Goal: Information Seeking & Learning: Learn about a topic

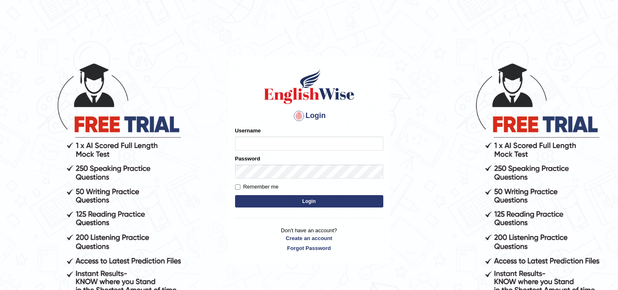
type input "jaspreet1991"
click at [301, 204] on button "Login" at bounding box center [309, 201] width 148 height 12
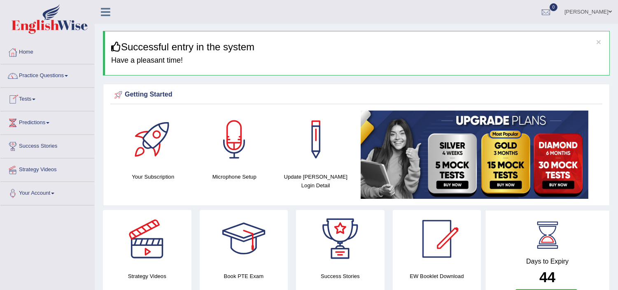
click at [35, 96] on link "Tests" at bounding box center [47, 98] width 94 height 21
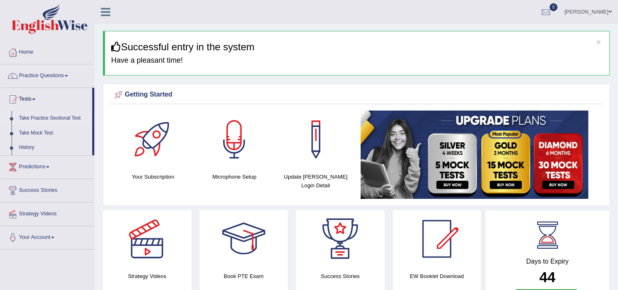
click at [42, 119] on link "Take Practice Sectional Test" at bounding box center [53, 118] width 77 height 15
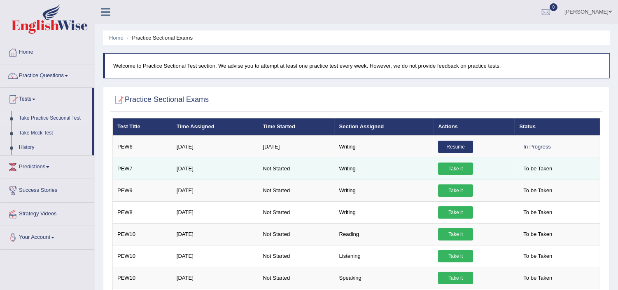
click at [453, 168] on link "Take it" at bounding box center [455, 168] width 35 height 12
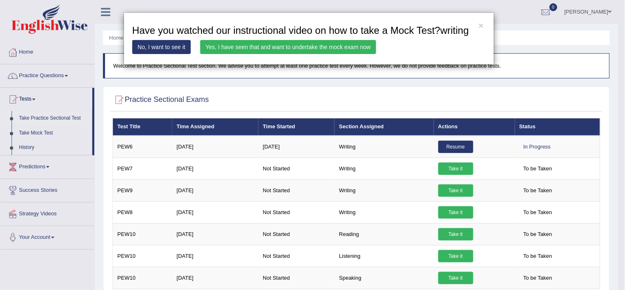
click at [324, 45] on link "Yes, I have seen that and want to undertake the mock exam now" at bounding box center [288, 47] width 176 height 14
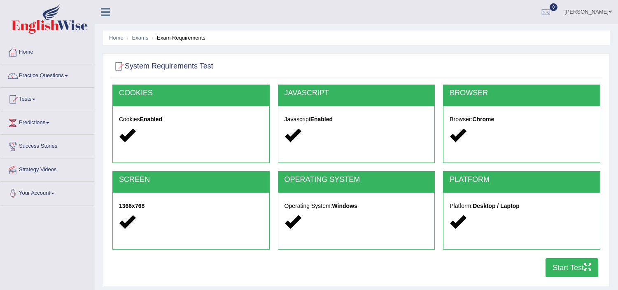
click at [573, 268] on button "Start Test" at bounding box center [572, 267] width 53 height 19
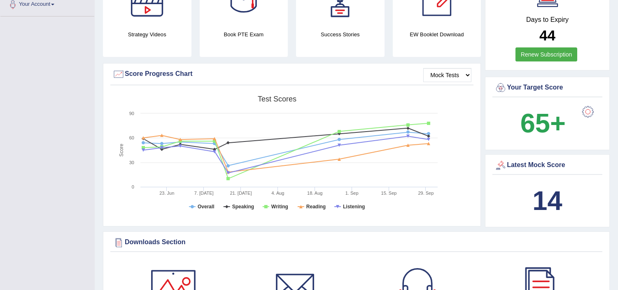
scroll to position [207, 0]
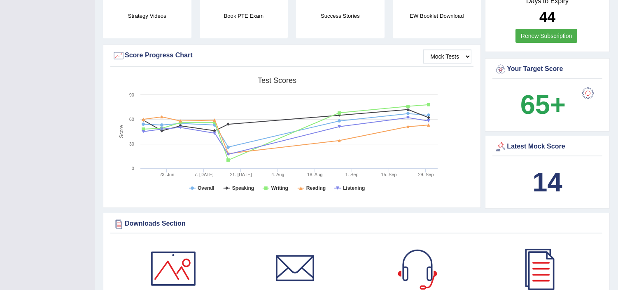
click at [455, 189] on div "Created with Highcharts 7.1.2 Score Test scores Overall Speaking Writing Readin…" at bounding box center [291, 138] width 363 height 130
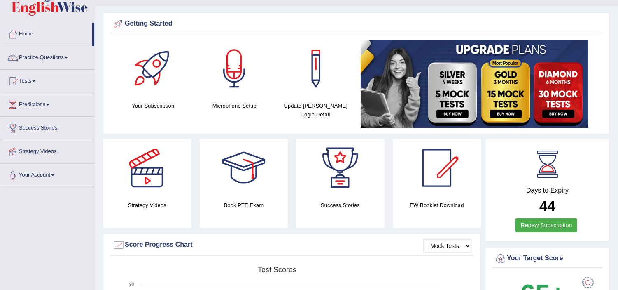
scroll to position [0, 0]
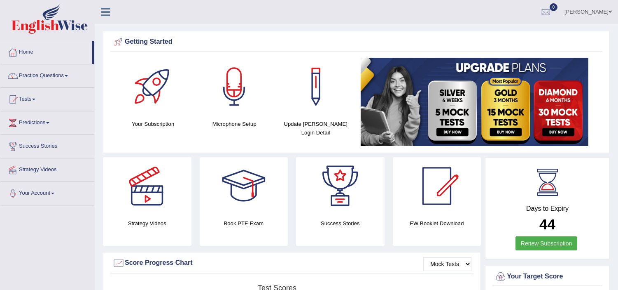
click at [34, 78] on link "Practice Questions" at bounding box center [47, 74] width 94 height 21
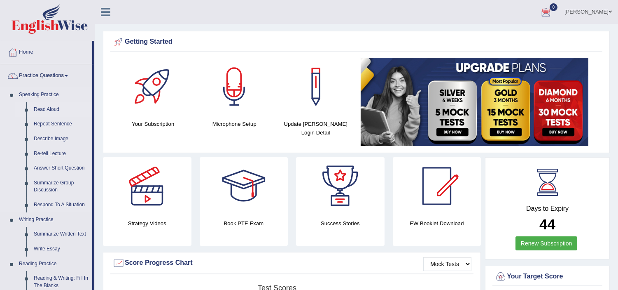
click at [42, 108] on link "Read Aloud" at bounding box center [61, 109] width 62 height 15
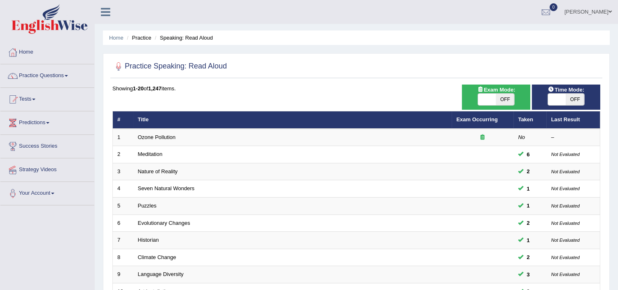
click at [575, 101] on span "OFF" at bounding box center [575, 100] width 18 height 12
checkbox input "true"
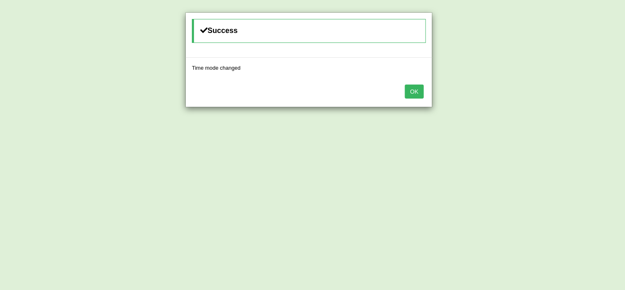
click at [409, 101] on div "OK" at bounding box center [309, 92] width 246 height 29
click at [413, 95] on button "OK" at bounding box center [414, 91] width 19 height 14
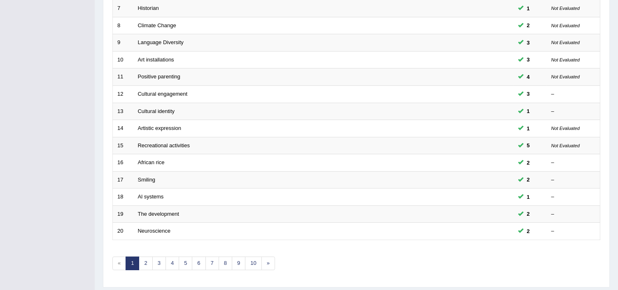
scroll to position [256, 0]
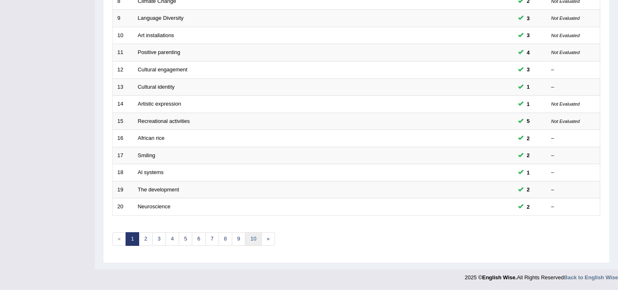
click at [256, 238] on link "10" at bounding box center [253, 239] width 16 height 14
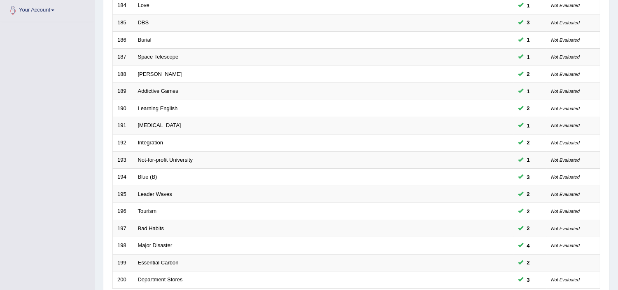
scroll to position [256, 0]
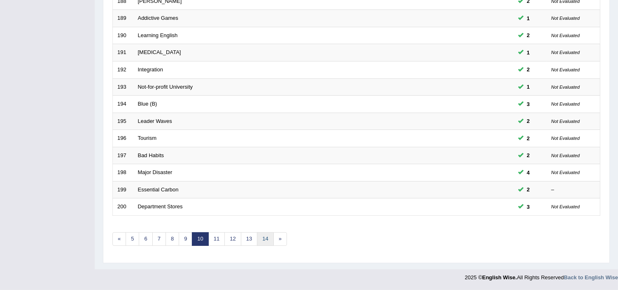
click at [265, 238] on link "14" at bounding box center [265, 239] width 16 height 14
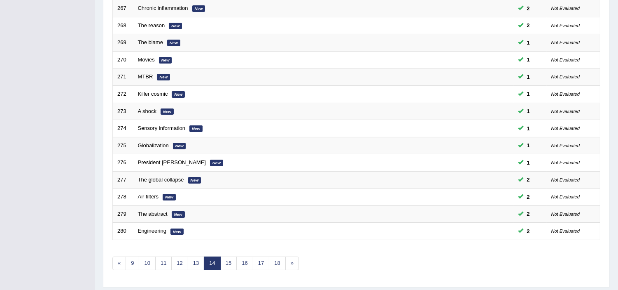
scroll to position [256, 0]
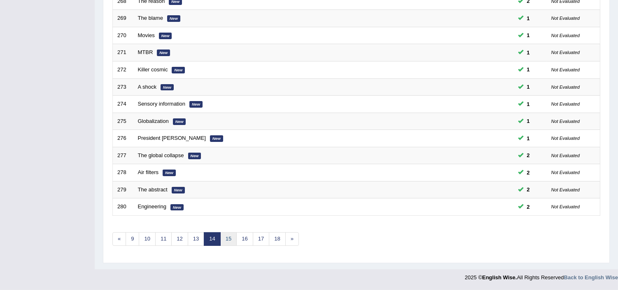
click at [228, 238] on link "15" at bounding box center [228, 239] width 16 height 14
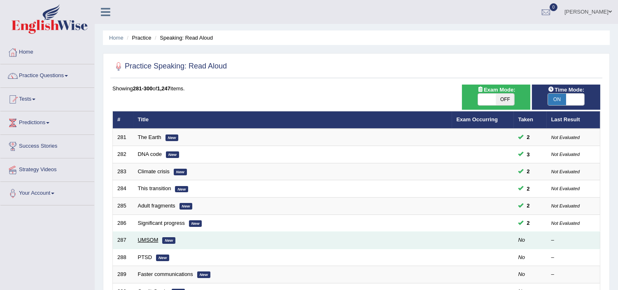
click at [142, 237] on link "UMSOM" at bounding box center [148, 239] width 21 height 6
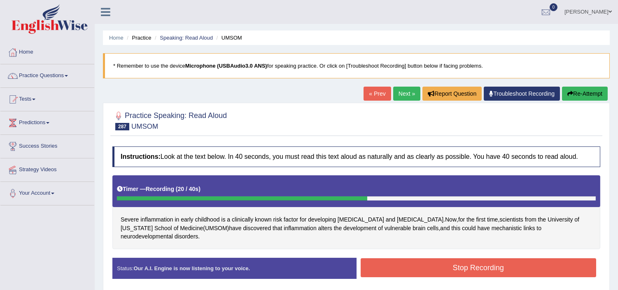
click at [396, 258] on button "Stop Recording" at bounding box center [479, 267] width 236 height 19
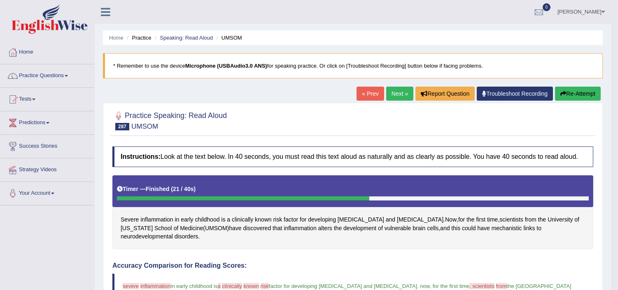
click at [394, 91] on link "Next »" at bounding box center [399, 94] width 27 height 14
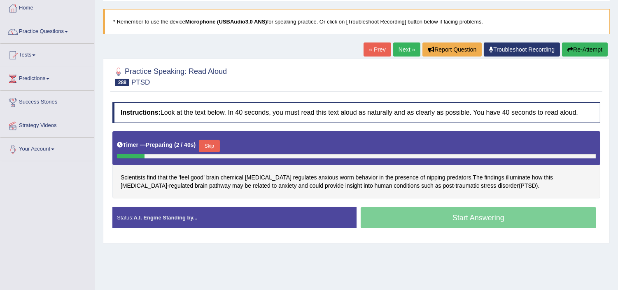
scroll to position [55, 0]
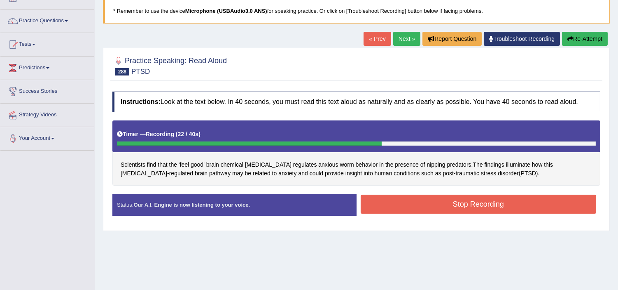
click at [538, 208] on button "Stop Recording" at bounding box center [479, 203] width 236 height 19
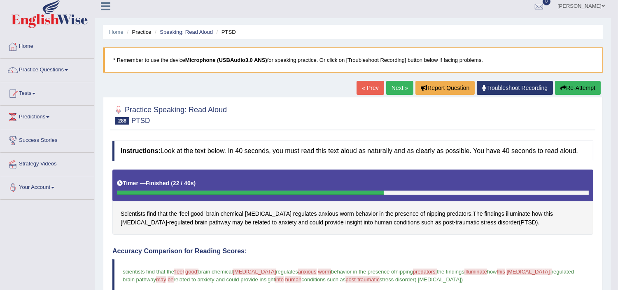
scroll to position [0, 0]
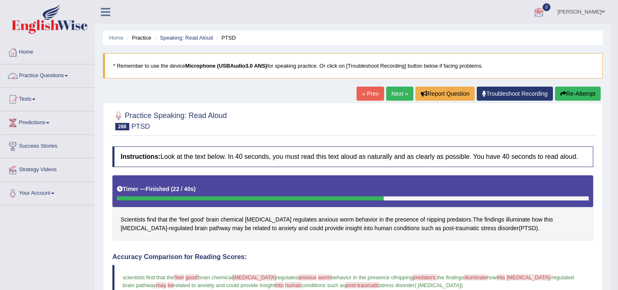
click at [62, 77] on link "Practice Questions" at bounding box center [47, 74] width 94 height 21
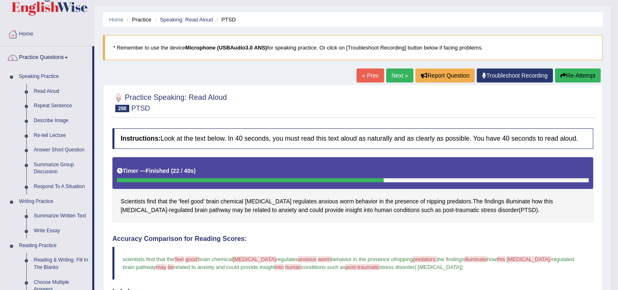
scroll to position [36, 0]
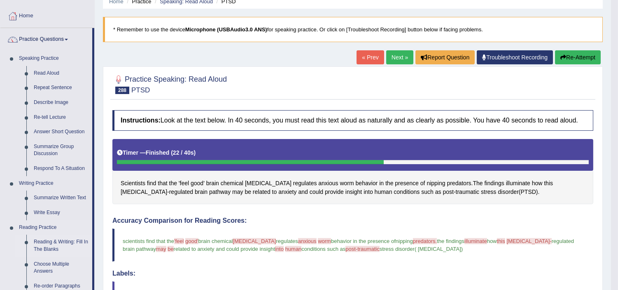
click at [65, 241] on link "Reading & Writing: Fill In The Blanks" at bounding box center [61, 245] width 62 height 22
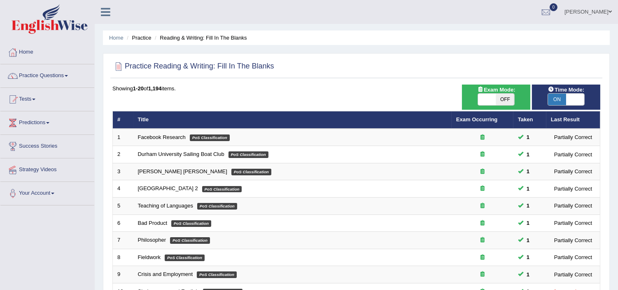
click at [508, 102] on span "OFF" at bounding box center [505, 100] width 18 height 12
checkbox input "true"
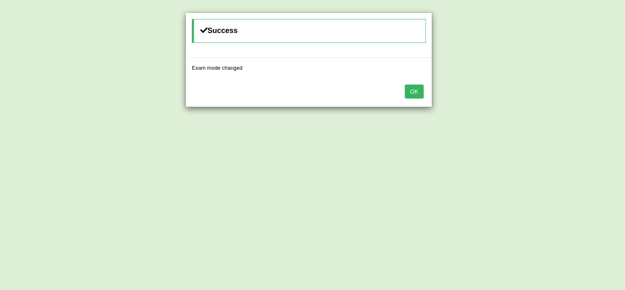
click at [416, 93] on button "OK" at bounding box center [414, 91] width 19 height 14
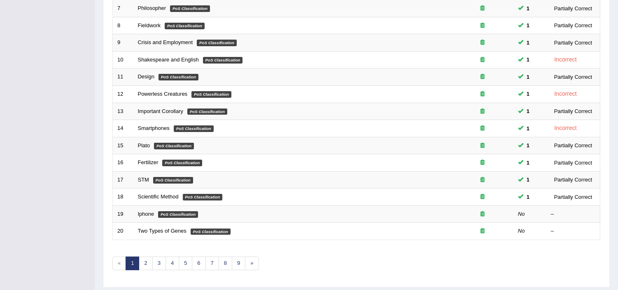
scroll to position [256, 0]
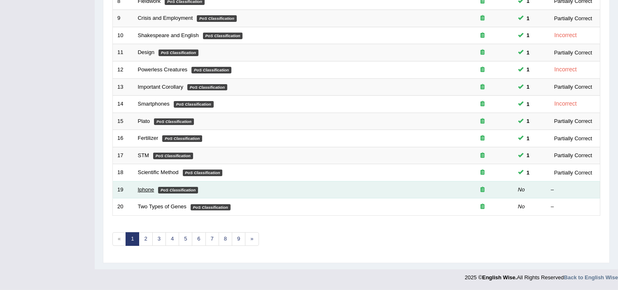
click at [143, 188] on link "Iphone" at bounding box center [146, 189] width 16 height 6
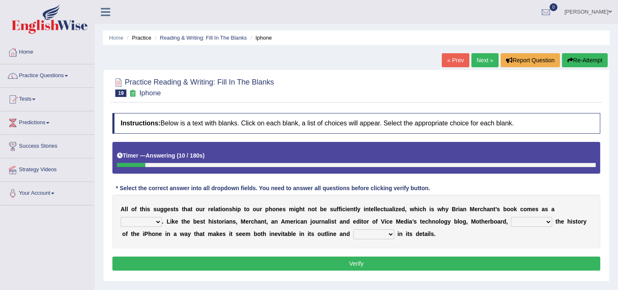
click at [157, 220] on select "privilege relief demotion flash" at bounding box center [141, 222] width 41 height 10
select select "privilege"
click at [121, 217] on select "privilege relief demotion flash" at bounding box center [141, 222] width 41 height 10
click at [548, 220] on select "enriches unpacks detours contorts" at bounding box center [531, 222] width 41 height 10
select select "contorts"
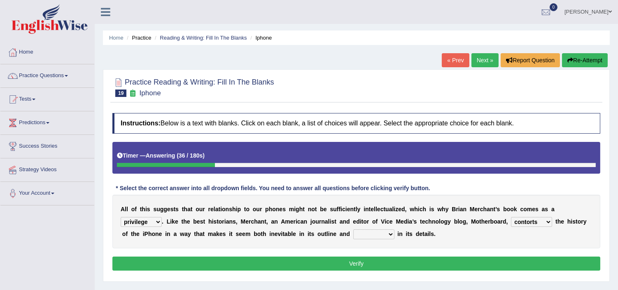
click at [511, 217] on select "enriches unpacks detours contorts" at bounding box center [531, 222] width 41 height 10
click at [390, 233] on select "surprises surprised surprising surprise" at bounding box center [373, 234] width 41 height 10
select select "surprise"
click at [353, 229] on select "surprises surprised surprising surprise" at bounding box center [373, 234] width 41 height 10
click at [356, 265] on button "Verify" at bounding box center [356, 263] width 488 height 14
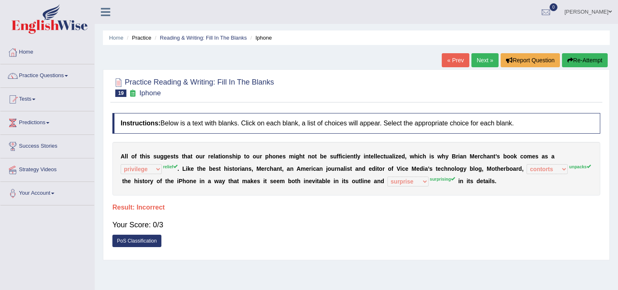
click at [480, 63] on link "Next »" at bounding box center [485, 60] width 27 height 14
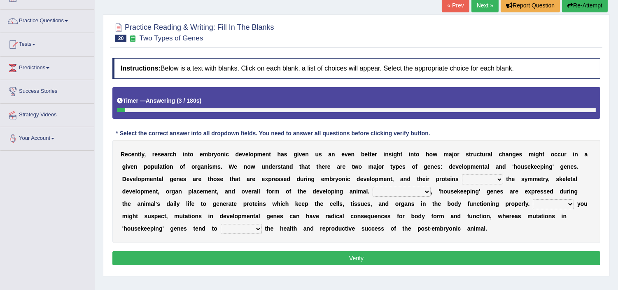
scroll to position [73, 0]
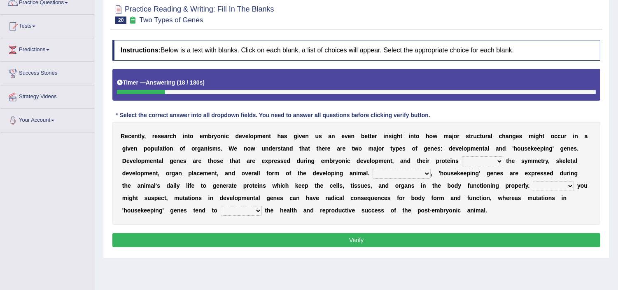
click at [499, 159] on select "push control hold elevate" at bounding box center [482, 161] width 41 height 10
select select "control"
click at [462, 156] on select "push control hold elevate" at bounding box center [482, 161] width 41 height 10
click at [496, 158] on select "push control hold elevate" at bounding box center [482, 161] width 41 height 10
click at [524, 217] on div "R e c e n t l y , r e s e a r c h i n t o e m b r y o n i c d e v e l o p m e n…" at bounding box center [356, 173] width 488 height 103
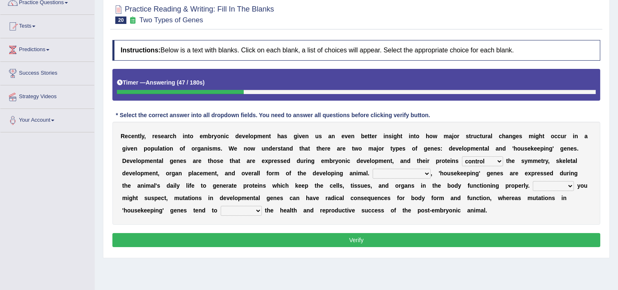
click at [498, 159] on select "push control hold elevate" at bounding box center [482, 161] width 41 height 10
click at [425, 171] on select "Correspondingly Inclusively Conversely In contrast" at bounding box center [402, 174] width 58 height 10
select select "In contrast"
click at [373, 169] on select "Correspondingly Inclusively Conversely In contrast" at bounding box center [402, 174] width 58 height 10
click at [498, 158] on select "push control hold elevate" at bounding box center [482, 161] width 41 height 10
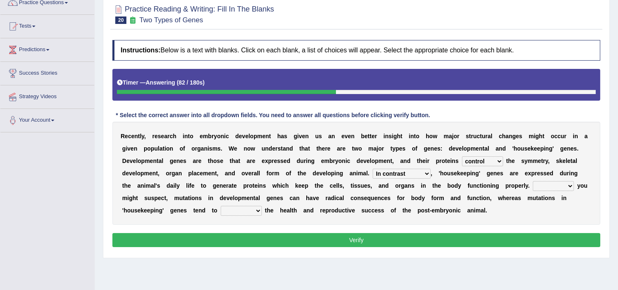
select select "hold"
click at [462, 156] on select "push control hold elevate" at bounding box center [482, 161] width 41 height 10
click at [571, 184] on select "For As With Within" at bounding box center [553, 186] width 41 height 10
select select "As"
click at [534, 181] on select "For As With Within" at bounding box center [553, 186] width 41 height 10
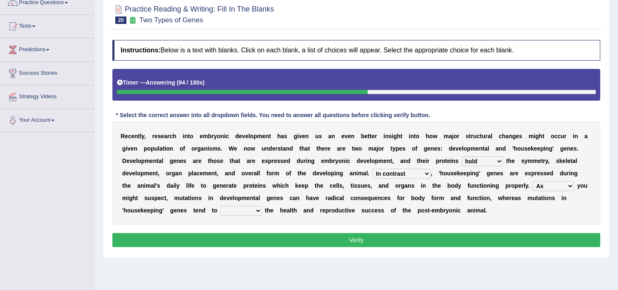
click at [257, 210] on select "affect effect interrupt defect" at bounding box center [241, 211] width 41 height 10
select select "affect"
click at [221, 206] on select "affect effect interrupt defect" at bounding box center [241, 211] width 41 height 10
click at [337, 238] on button "Verify" at bounding box center [356, 240] width 488 height 14
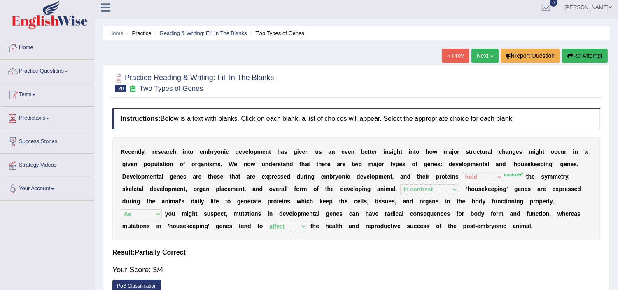
scroll to position [0, 0]
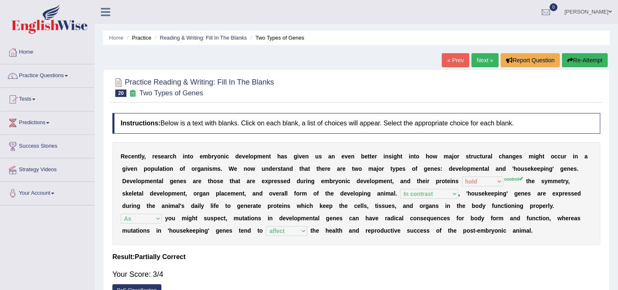
click at [475, 60] on link "Next »" at bounding box center [485, 60] width 27 height 14
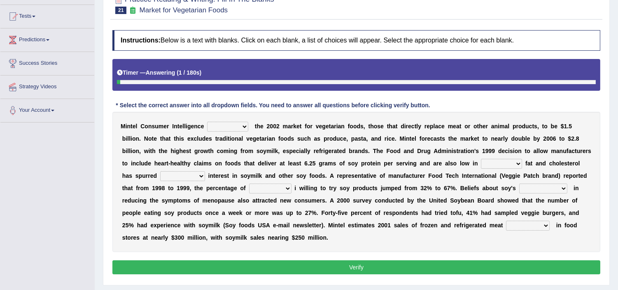
scroll to position [91, 0]
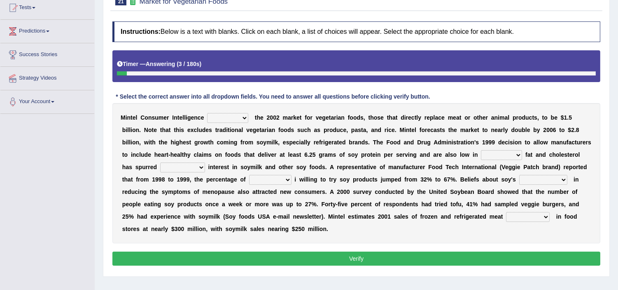
click at [239, 118] on select "deals fulfills creates estimates" at bounding box center [227, 118] width 41 height 10
click at [207, 113] on select "deals fulfills creates estimates" at bounding box center [227, 118] width 41 height 10
click at [246, 116] on select "deals fulfills creates estimates" at bounding box center [227, 118] width 41 height 10
select select "creates"
click at [207, 113] on select "deals fulfills creates estimates" at bounding box center [227, 118] width 41 height 10
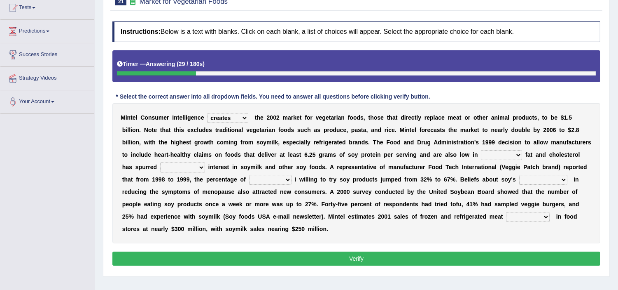
click at [517, 152] on select "saturated solid acid liquid" at bounding box center [501, 155] width 41 height 10
select select "saturated"
click at [481, 150] on select "saturated solid acid liquid" at bounding box center [501, 155] width 41 height 10
click at [200, 167] on select "good big tremendous extreme" at bounding box center [182, 167] width 45 height 10
select select "big"
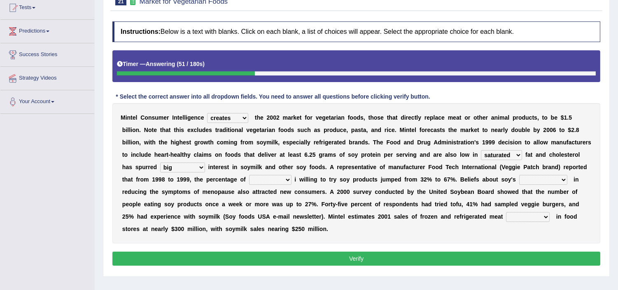
click at [160, 162] on select "good big tremendous extreme" at bounding box center [182, 167] width 45 height 10
click at [287, 178] on select "guests consumers customers clients" at bounding box center [270, 180] width 42 height 10
select select "consumers"
click at [249, 175] on select "guests consumers customers clients" at bounding box center [270, 180] width 42 height 10
click at [565, 179] on select "effectiveness timeliness efficiency goodness" at bounding box center [544, 180] width 48 height 10
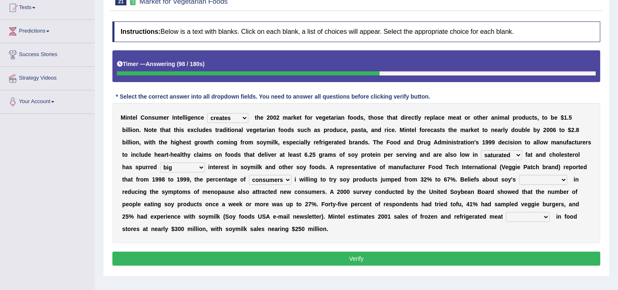
select select "effectiveness"
click at [520, 175] on select "effectiveness timeliness efficiency goodness" at bounding box center [544, 180] width 48 height 10
click at [548, 214] on select "foods choices staffs alternatives" at bounding box center [528, 217] width 44 height 10
select select "foods"
click at [507, 212] on select "foods choices staffs alternatives" at bounding box center [528, 217] width 44 height 10
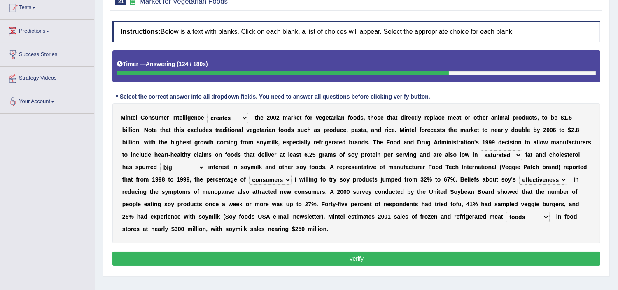
click at [452, 260] on button "Verify" at bounding box center [356, 258] width 488 height 14
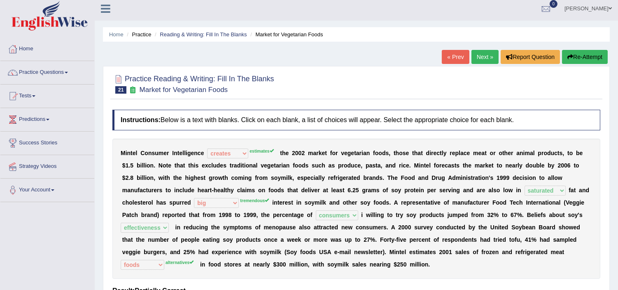
scroll to position [0, 0]
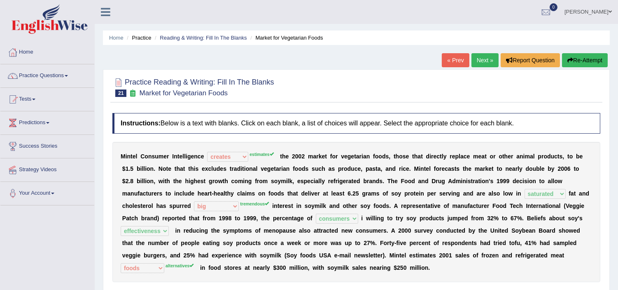
click at [475, 58] on link "Next »" at bounding box center [485, 60] width 27 height 14
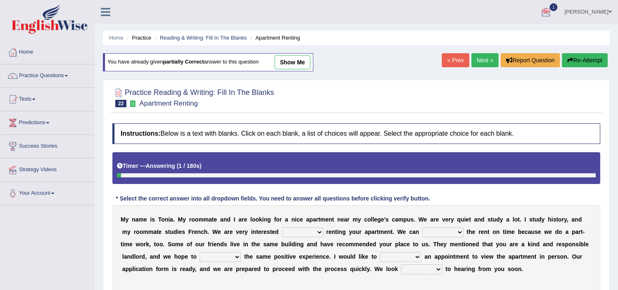
click at [552, 8] on div at bounding box center [546, 12] width 12 height 12
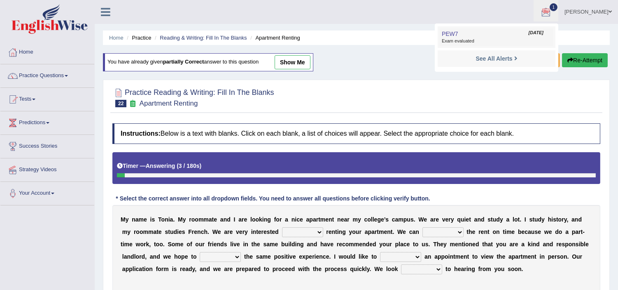
click at [504, 38] on span "Exam evaluated" at bounding box center [497, 41] width 110 height 7
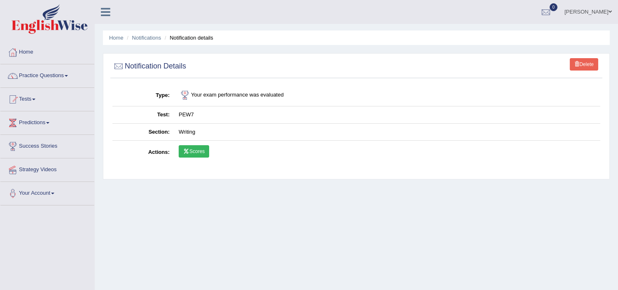
click at [198, 151] on link "Scores" at bounding box center [194, 151] width 30 height 12
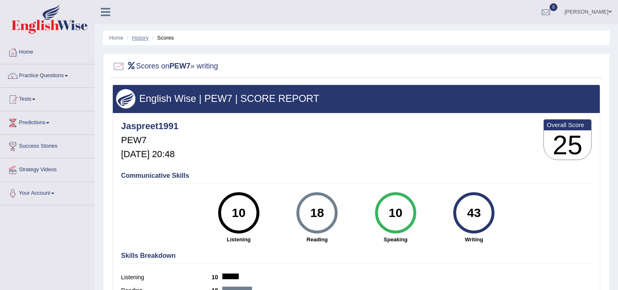
click at [141, 36] on link "History" at bounding box center [140, 38] width 16 height 6
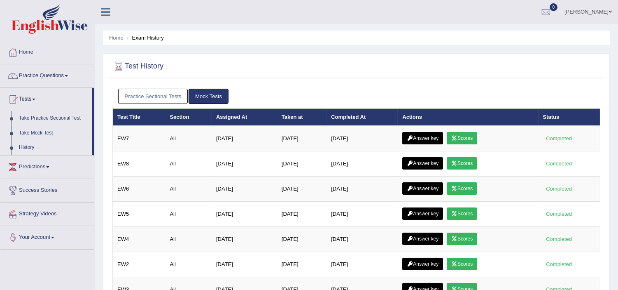
click at [168, 94] on link "Practice Sectional Tests" at bounding box center [153, 96] width 70 height 15
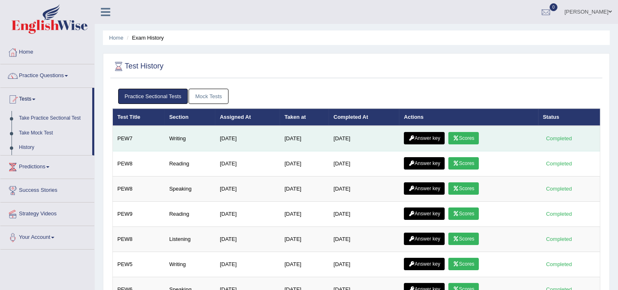
click at [434, 136] on link "Answer key" at bounding box center [424, 138] width 41 height 12
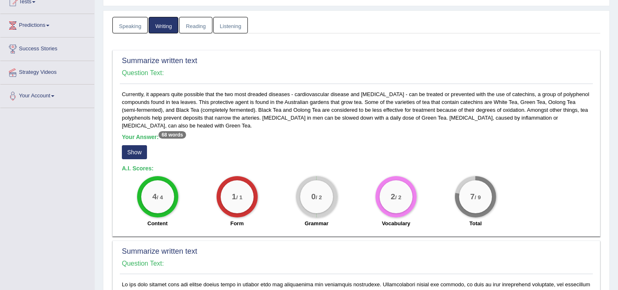
scroll to position [122, 0]
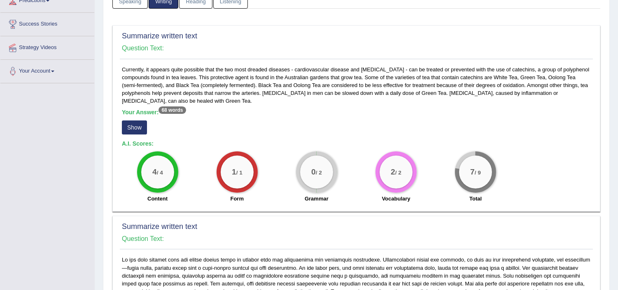
click at [137, 126] on button "Show" at bounding box center [134, 127] width 25 height 14
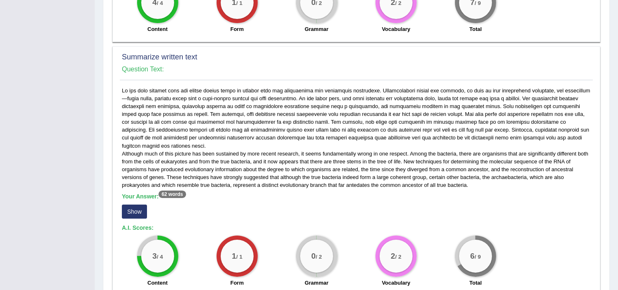
scroll to position [365, 0]
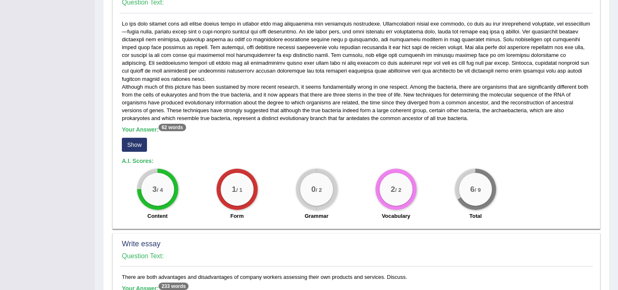
click at [140, 145] on button "Show" at bounding box center [134, 145] width 25 height 14
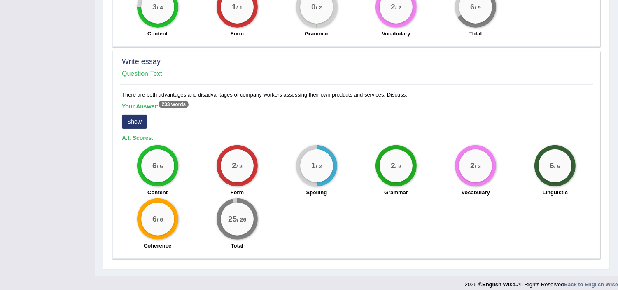
scroll to position [559, 0]
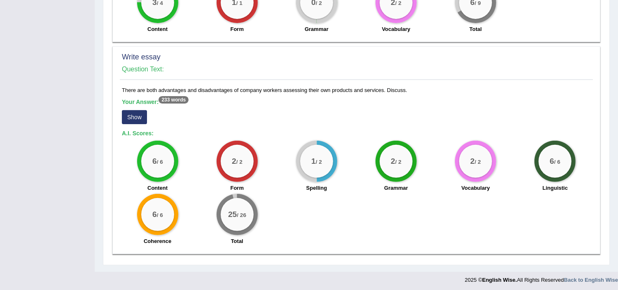
click at [134, 112] on button "Show" at bounding box center [134, 117] width 25 height 14
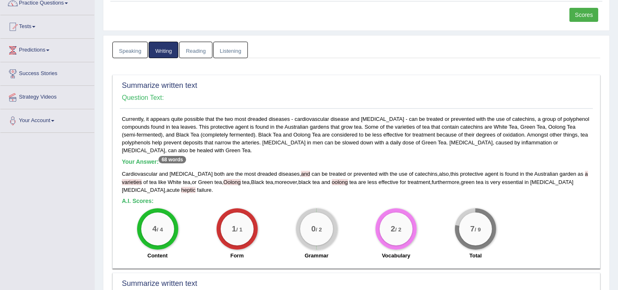
scroll to position [42, 0]
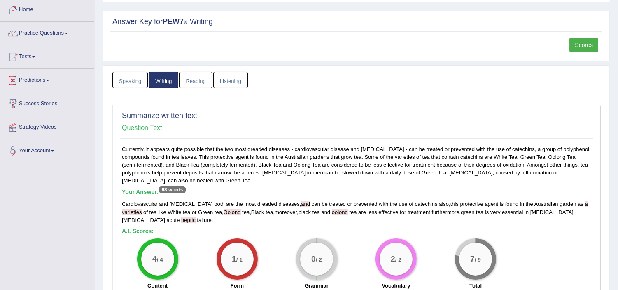
click at [580, 42] on link "Scores" at bounding box center [584, 45] width 29 height 14
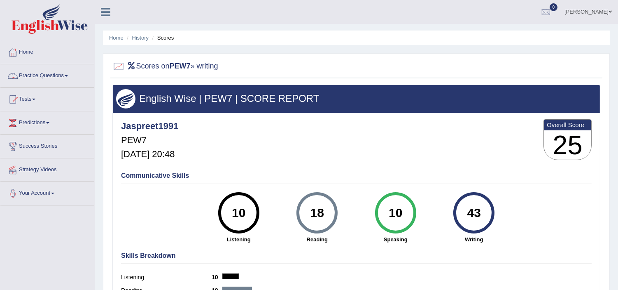
click at [48, 73] on link "Practice Questions" at bounding box center [47, 74] width 94 height 21
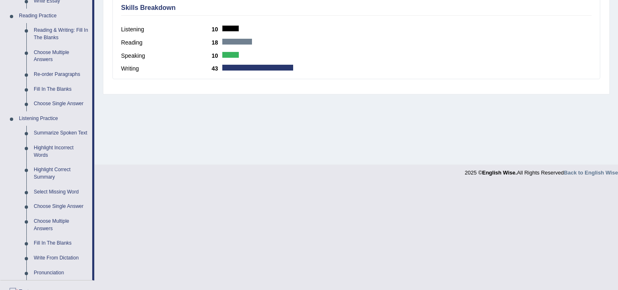
scroll to position [256, 0]
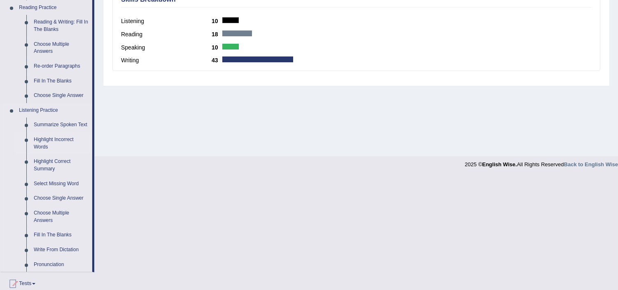
click at [56, 138] on link "Highlight Incorrect Words" at bounding box center [61, 143] width 62 height 22
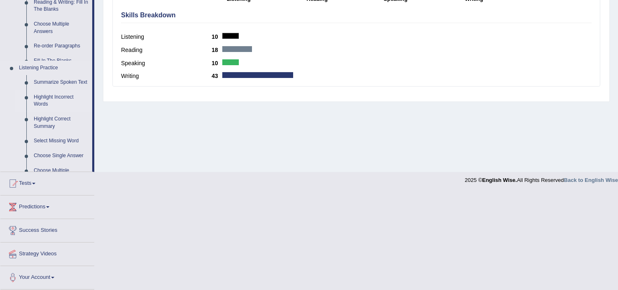
scroll to position [143, 0]
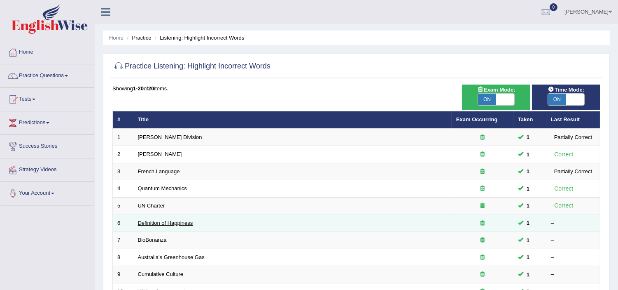
click at [183, 220] on link "Definition of Happiness" at bounding box center [165, 223] width 55 height 6
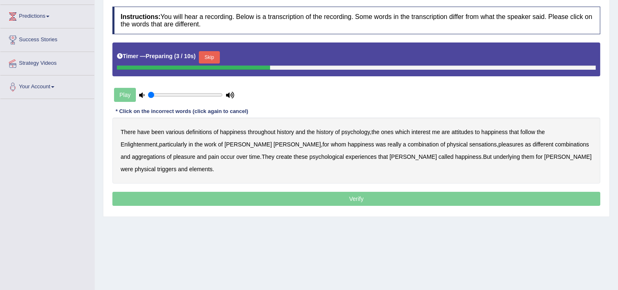
scroll to position [110, 0]
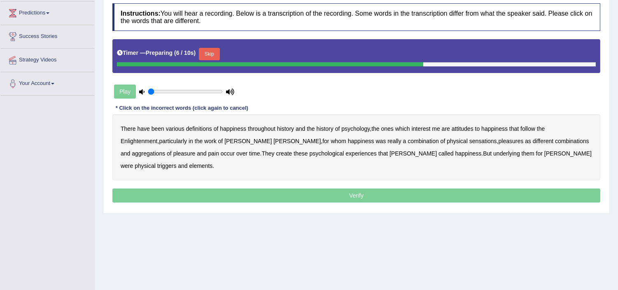
click at [210, 49] on button "Skip" at bounding box center [209, 54] width 21 height 12
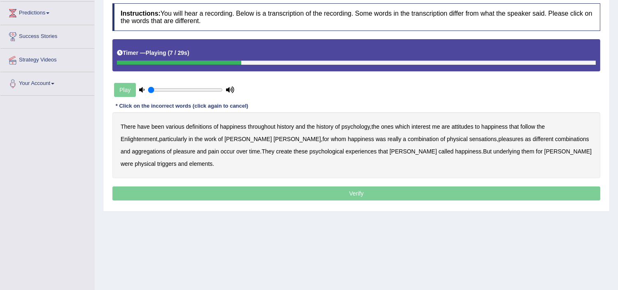
click at [466, 125] on b "attitudes" at bounding box center [463, 126] width 22 height 7
click at [158, 136] on b "Enlightenment" at bounding box center [139, 139] width 37 height 7
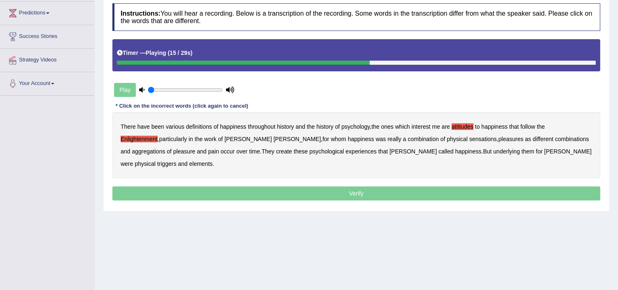
click at [470, 138] on b "sensations" at bounding box center [484, 139] width 28 height 7
click at [276, 151] on b "create" at bounding box center [284, 151] width 16 height 7
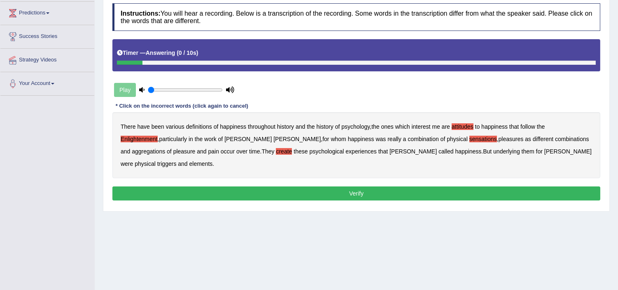
click at [213, 160] on b "elements" at bounding box center [201, 163] width 23 height 7
click at [429, 186] on button "Verify" at bounding box center [356, 193] width 488 height 14
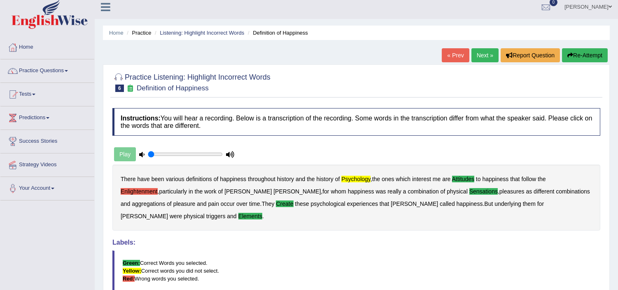
scroll to position [0, 0]
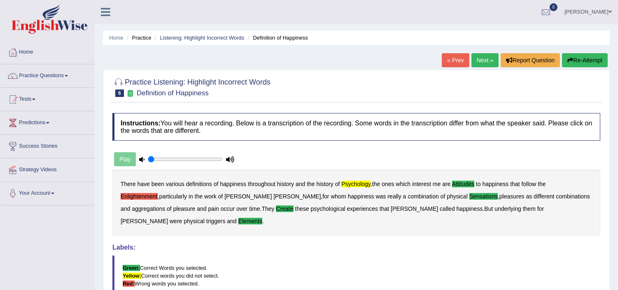
click at [481, 59] on link "Next »" at bounding box center [485, 60] width 27 height 14
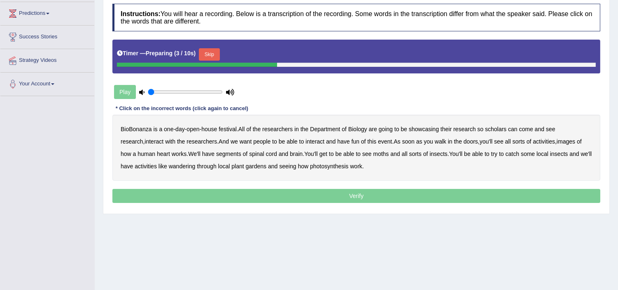
scroll to position [110, 0]
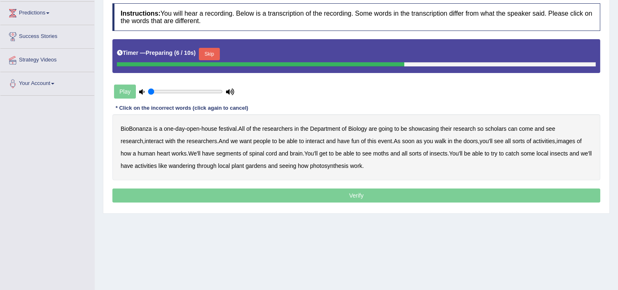
click at [215, 51] on button "Skip" at bounding box center [209, 54] width 21 height 12
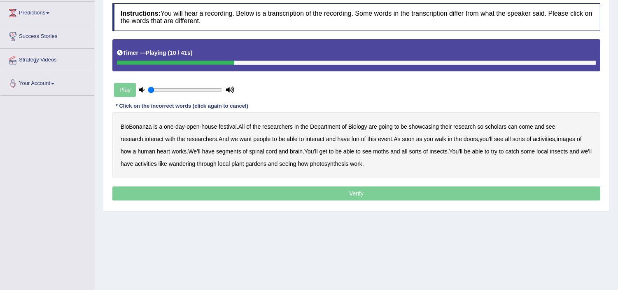
click at [501, 127] on b "scholars" at bounding box center [495, 126] width 21 height 7
click at [557, 138] on b "images" at bounding box center [566, 139] width 19 height 7
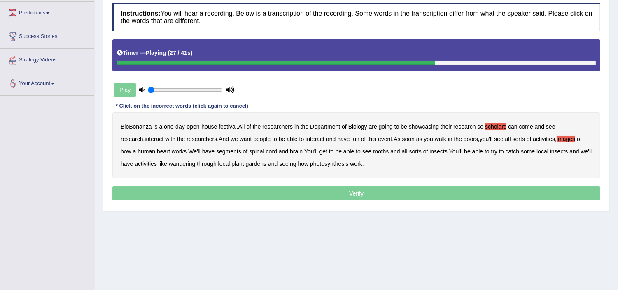
click at [216, 151] on b "segments" at bounding box center [228, 151] width 25 height 7
click at [373, 151] on b "moths" at bounding box center [381, 151] width 16 height 7
click at [183, 162] on b "wandering" at bounding box center [182, 163] width 27 height 7
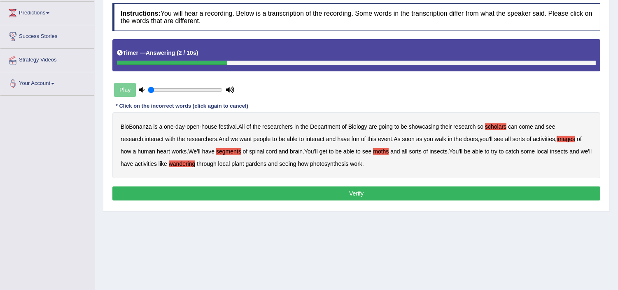
click at [343, 194] on button "Verify" at bounding box center [356, 193] width 488 height 14
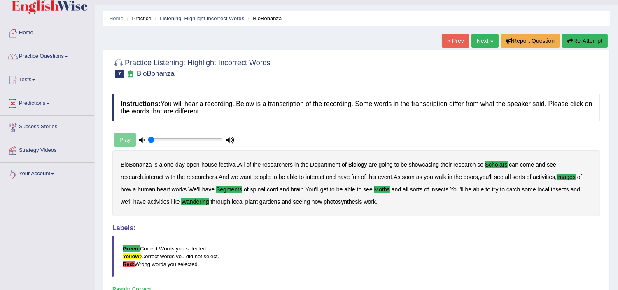
scroll to position [18, 0]
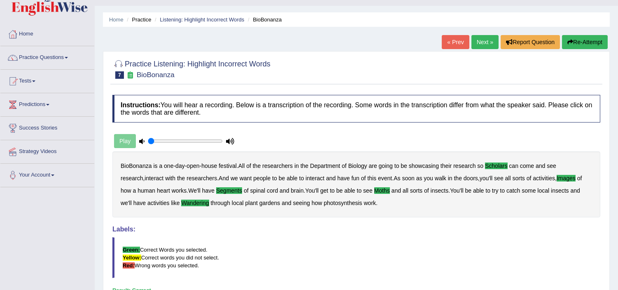
click at [475, 47] on link "Next »" at bounding box center [485, 42] width 27 height 14
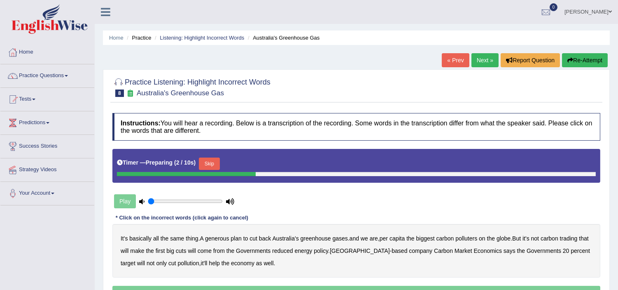
click at [208, 167] on button "Skip" at bounding box center [209, 163] width 21 height 12
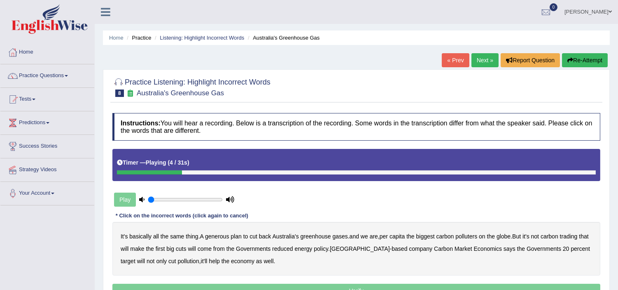
click at [223, 237] on b "generous" at bounding box center [217, 236] width 24 height 7
click at [508, 235] on b "globe" at bounding box center [504, 236] width 14 height 7
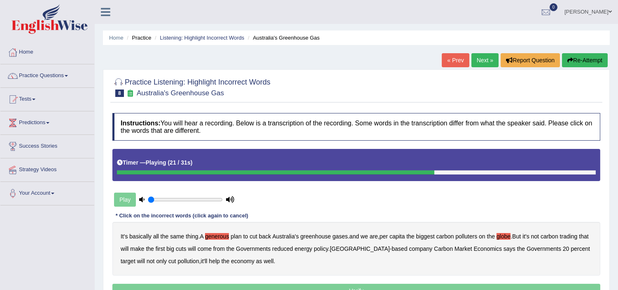
click at [212, 249] on b "come" at bounding box center [205, 248] width 14 height 7
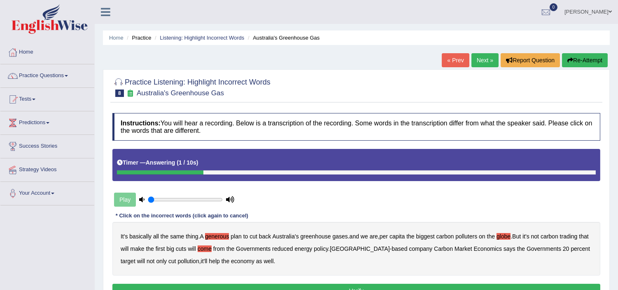
click at [359, 286] on button "Verify" at bounding box center [356, 290] width 488 height 14
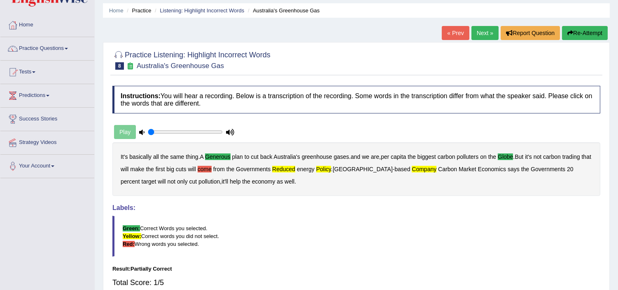
scroll to position [24, 0]
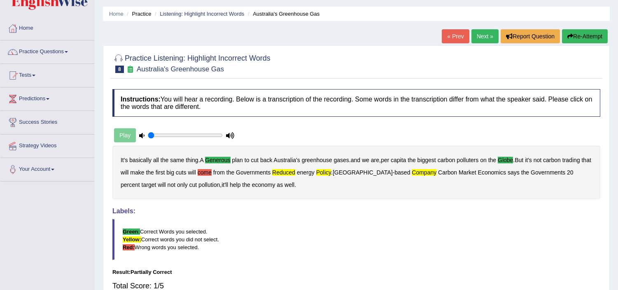
click at [477, 37] on link "Next »" at bounding box center [485, 36] width 27 height 14
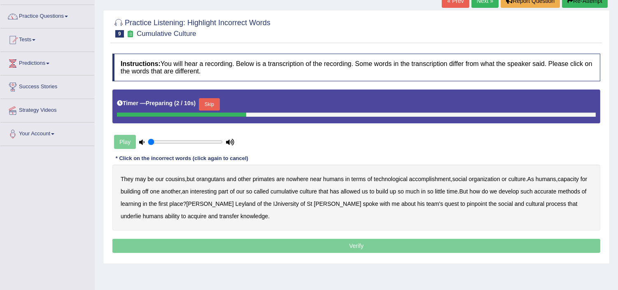
scroll to position [79, 0]
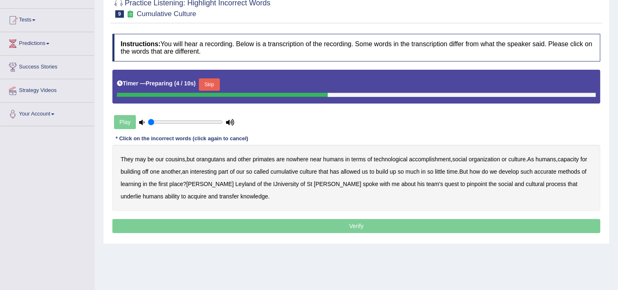
click at [212, 82] on button "Skip" at bounding box center [209, 84] width 21 height 12
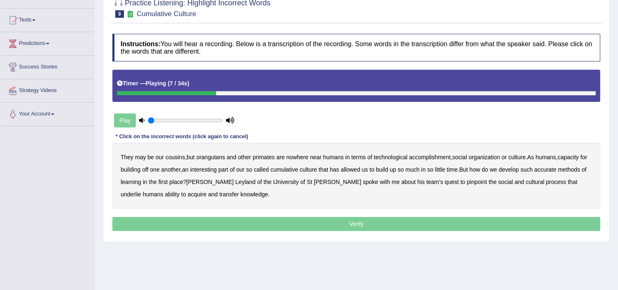
click at [428, 159] on b "accomplishment" at bounding box center [431, 157] width 42 height 7
click at [216, 168] on b "interesting" at bounding box center [203, 169] width 27 height 7
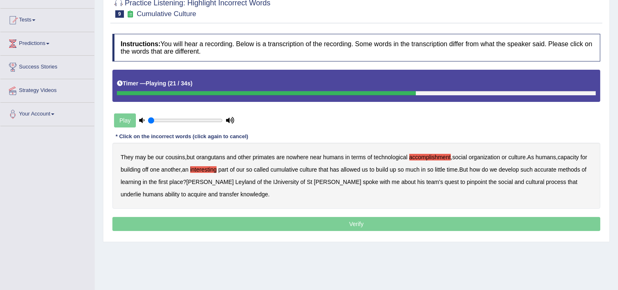
click at [553, 169] on b "accurate" at bounding box center [546, 169] width 22 height 7
click at [274, 183] on b "IJniversity" at bounding box center [287, 181] width 26 height 7
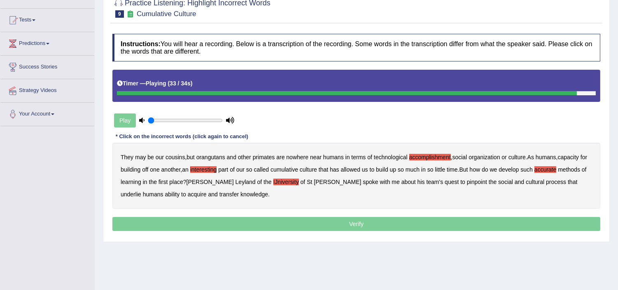
click at [141, 191] on b "underlie" at bounding box center [131, 194] width 21 height 7
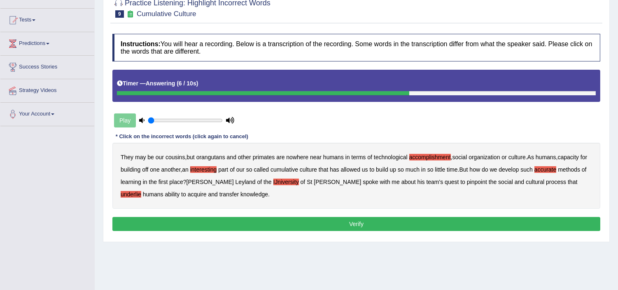
click at [188, 194] on b "acquire" at bounding box center [197, 194] width 19 height 7
click at [166, 223] on button "Verify" at bounding box center [356, 224] width 488 height 14
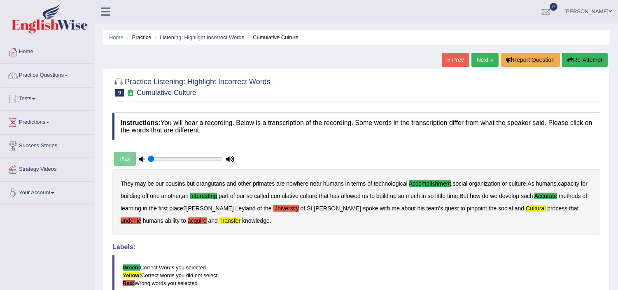
scroll to position [0, 0]
click at [62, 74] on link "Practice Questions" at bounding box center [47, 74] width 94 height 21
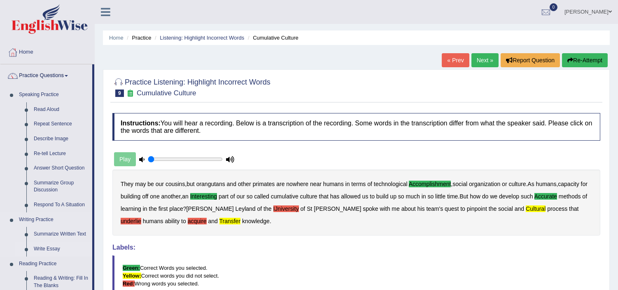
click at [55, 249] on link "Write Essay" at bounding box center [61, 248] width 62 height 15
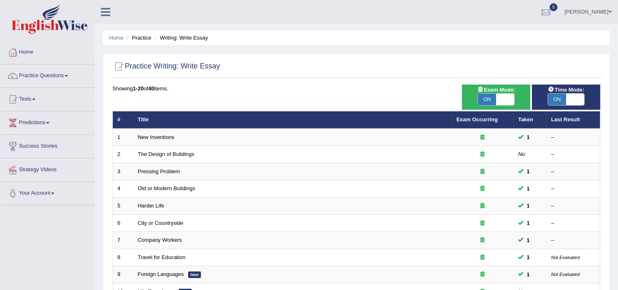
click at [55, 249] on div "Toggle navigation Home Practice Questions Speaking Practice Read Aloud Repeat S…" at bounding box center [309, 270] width 618 height 541
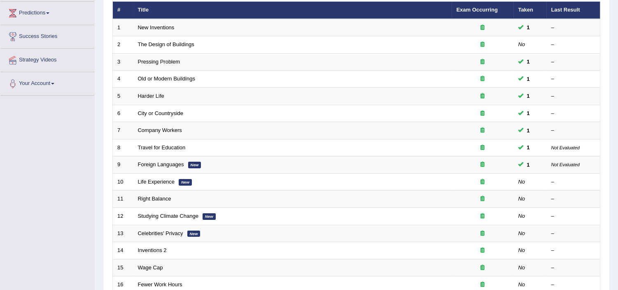
scroll to position [128, 0]
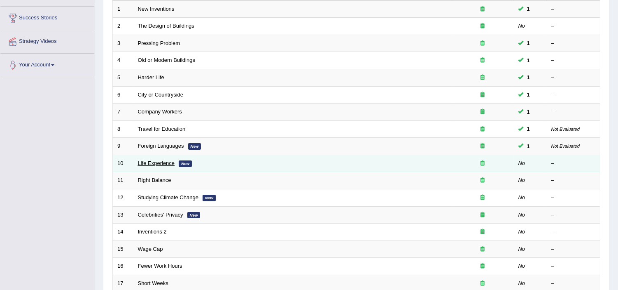
click at [154, 162] on link "Life Experience" at bounding box center [156, 163] width 37 height 6
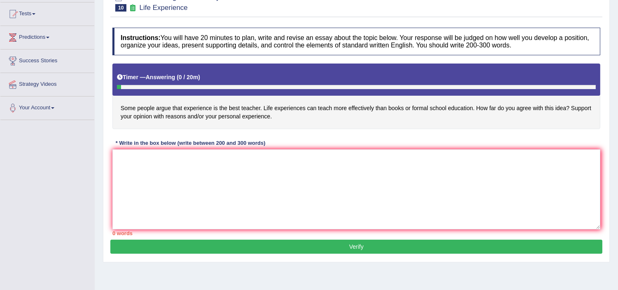
scroll to position [91, 0]
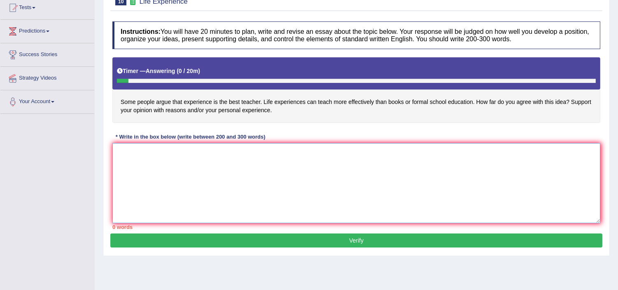
click at [130, 153] on textarea at bounding box center [356, 183] width 488 height 80
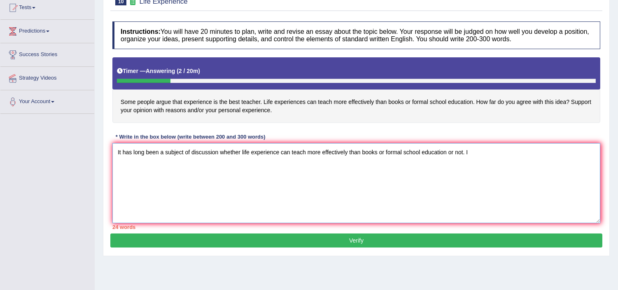
click at [454, 150] on textarea "It has long been a subject of discussion whether life experience can teach more…" at bounding box center [356, 183] width 488 height 80
click at [211, 149] on textarea "It has long been a subject of discussion whether life experience can teach more…" at bounding box center [356, 183] width 488 height 80
click at [281, 126] on div "Instructions: You will have 20 minutes to plan, write and revise an essay about…" at bounding box center [356, 125] width 492 height 216
click at [484, 149] on textarea "It has long been a subject of discussion whether life experience can teach more…" at bounding box center [356, 183] width 488 height 80
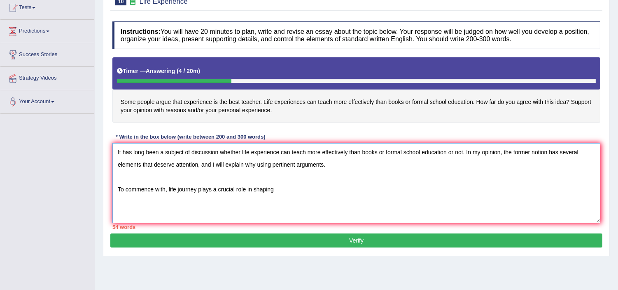
click at [170, 190] on textarea "It has long been a subject of discussion whether life experience can teach more…" at bounding box center [356, 183] width 488 height 80
click at [279, 188] on textarea "It has long been a subject of discussion whether life experience can teach more…" at bounding box center [356, 183] width 488 height 80
click at [265, 188] on textarea "It has long been a subject of discussion whether life experience can teach more…" at bounding box center [356, 183] width 488 height 80
click at [397, 188] on textarea "It has long been a subject of discussion whether life experience can teach more…" at bounding box center [356, 183] width 488 height 80
click at [405, 187] on textarea "It has long been a subject of discussion whether life experience can teach more…" at bounding box center [356, 183] width 488 height 80
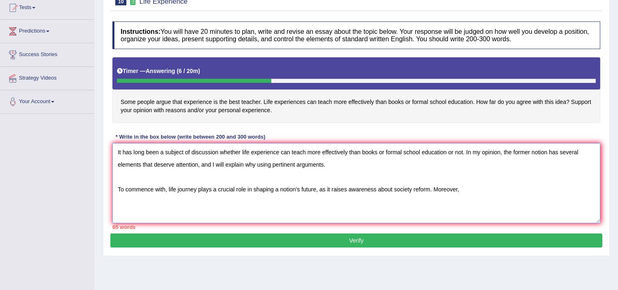
click at [395, 215] on textarea "It has long been a subject of discussion whether life experience can teach more…" at bounding box center [356, 183] width 488 height 80
click at [475, 188] on textarea "It has long been a subject of discussion whether life experience can teach more…" at bounding box center [356, 183] width 488 height 80
click at [404, 188] on textarea "It has long been a subject of discussion whether life experience can teach more…" at bounding box center [356, 183] width 488 height 80
click at [413, 190] on textarea "It has long been a subject of discussion whether life experience can teach more…" at bounding box center [356, 183] width 488 height 80
click at [461, 185] on textarea "It has long been a subject of discussion whether life experience can teach more…" at bounding box center [356, 183] width 488 height 80
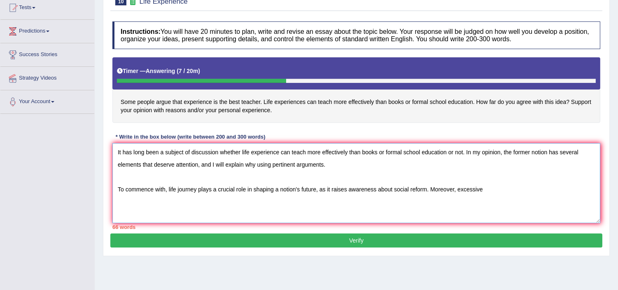
click at [495, 191] on textarea "It has long been a subject of discussion whether life experience can teach more…" at bounding box center [356, 183] width 488 height 80
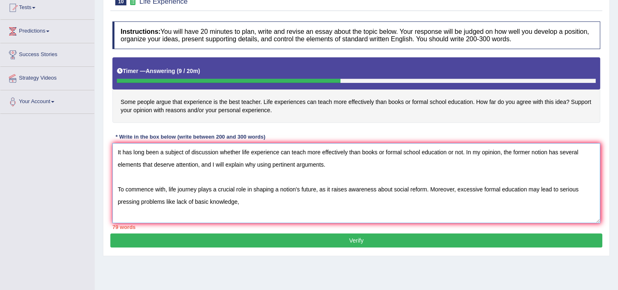
click at [185, 203] on textarea "It has long been a subject of discussion whether life experience can teach more…" at bounding box center [356, 183] width 488 height 80
click at [245, 202] on textarea "It has long been a subject of discussion whether life experience can teach more…" at bounding box center [356, 183] width 488 height 80
click at [245, 201] on textarea "It has long been a subject of discussion whether life experience can teach more…" at bounding box center [356, 183] width 488 height 80
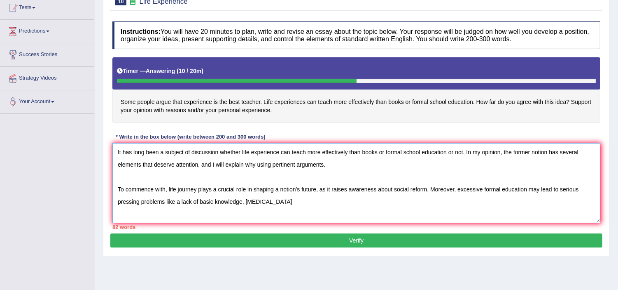
click at [288, 201] on textarea "It has long been a subject of discussion whether life experience can teach more…" at bounding box center [356, 183] width 488 height 80
click at [283, 201] on textarea "It has long been a subject of discussion whether life experience can teach more…" at bounding box center [356, 183] width 488 height 80
click at [299, 200] on textarea "It has long been a subject of discussion whether life experience can teach more…" at bounding box center [356, 183] width 488 height 80
click at [318, 202] on textarea "It has long been a subject of discussion whether life experience can teach more…" at bounding box center [356, 183] width 488 height 80
click at [348, 202] on textarea "It has long been a subject of discussion whether life experience can teach more…" at bounding box center [356, 183] width 488 height 80
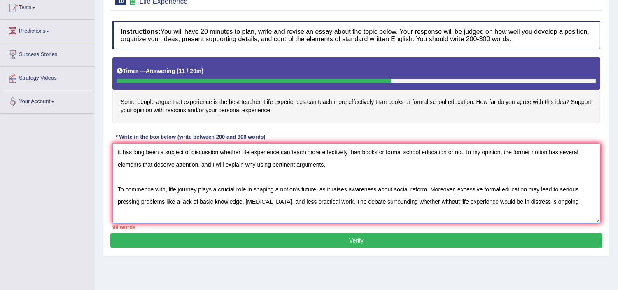
click at [439, 204] on textarea "It has long been a subject of discussion whether life experience can teach more…" at bounding box center [356, 183] width 488 height 80
click at [574, 203] on textarea "It has long been a subject of discussion whether life experience can teach more…" at bounding box center [356, 183] width 488 height 80
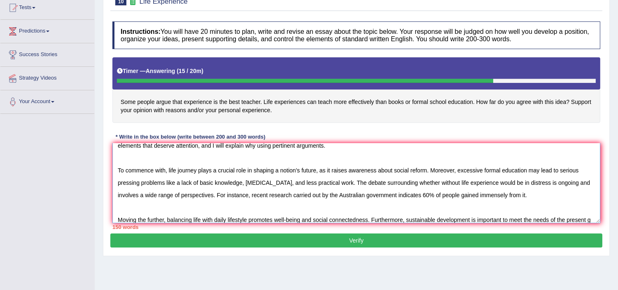
scroll to position [31, 0]
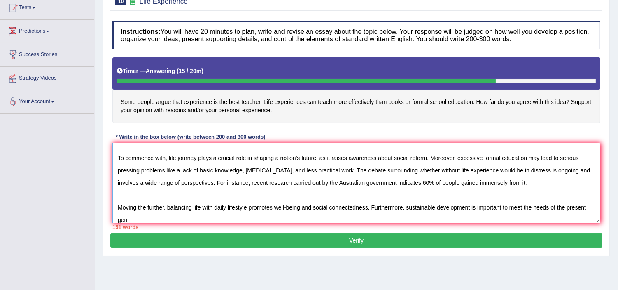
click at [228, 205] on textarea "It has long been a subject of discussion whether life experience can teach more…" at bounding box center [356, 183] width 488 height 80
click at [213, 207] on textarea "It has long been a subject of discussion whether life experience can teach more…" at bounding box center [356, 183] width 488 height 80
click at [135, 218] on textarea "It has long been a subject of discussion whether life experience can teach more…" at bounding box center [356, 183] width 488 height 80
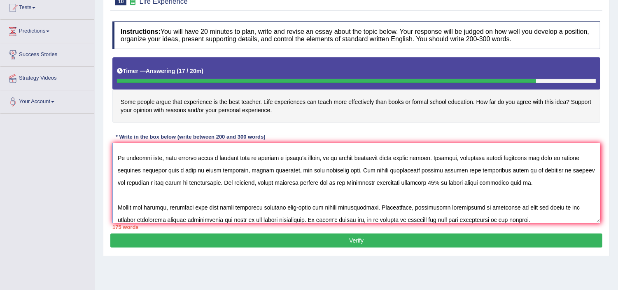
click at [492, 203] on textarea at bounding box center [356, 183] width 488 height 80
click at [495, 207] on textarea at bounding box center [356, 183] width 488 height 80
click at [518, 220] on textarea at bounding box center [356, 183] width 488 height 80
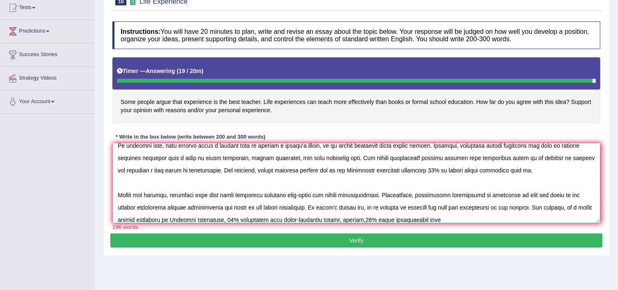
click at [462, 206] on textarea at bounding box center [356, 183] width 488 height 80
click at [439, 204] on textarea at bounding box center [356, 183] width 488 height 80
click at [446, 220] on textarea at bounding box center [356, 183] width 488 height 80
type textarea "It has long been a subject of discussion whether life experience can teach more…"
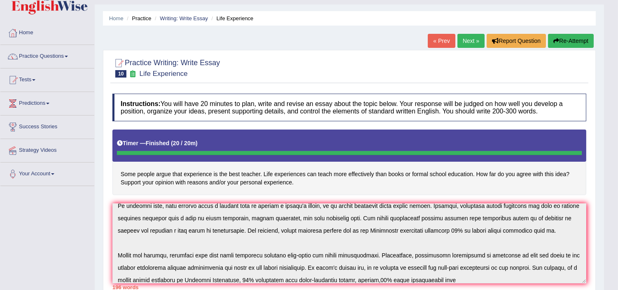
scroll to position [0, 0]
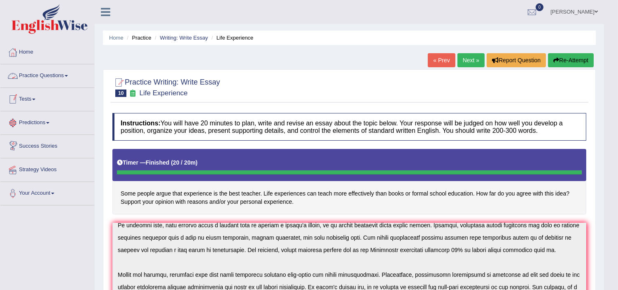
click at [46, 75] on link "Practice Questions" at bounding box center [47, 74] width 94 height 21
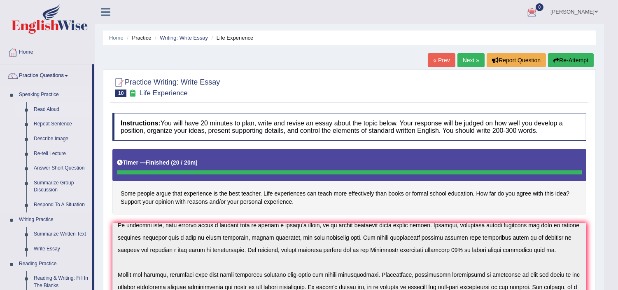
click at [47, 110] on link "Read Aloud" at bounding box center [61, 109] width 62 height 15
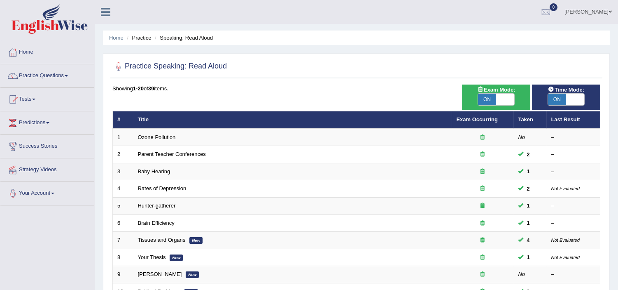
click at [606, 10] on link "[PERSON_NAME]" at bounding box center [589, 10] width 60 height 21
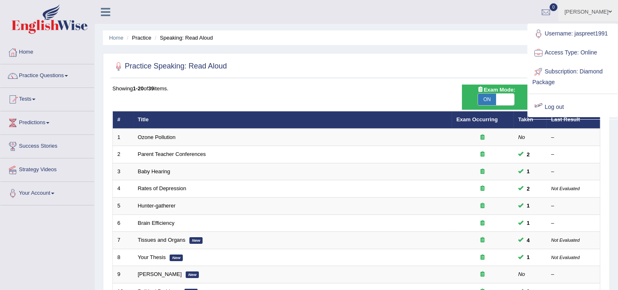
click at [550, 107] on link "Log out" at bounding box center [573, 107] width 89 height 19
